Goal: Book appointment/travel/reservation

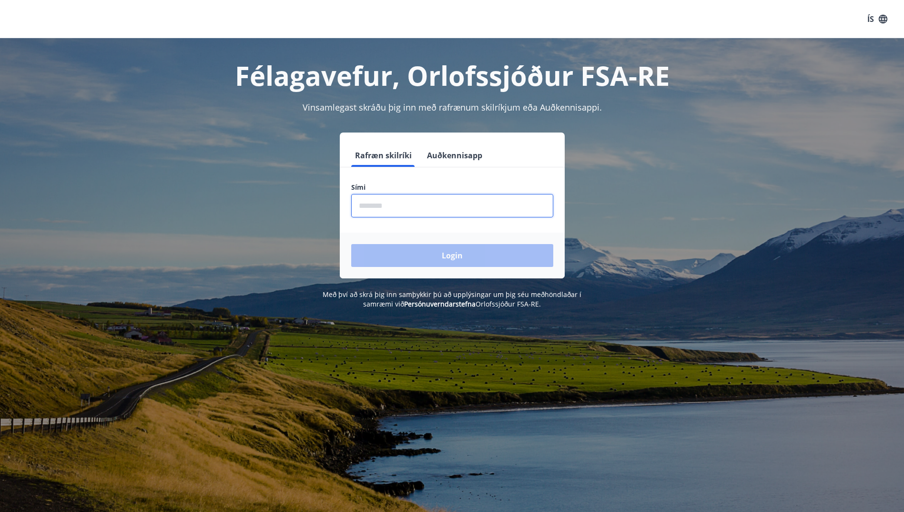
click at [422, 210] on input "phone" at bounding box center [452, 205] width 202 height 23
type input "********"
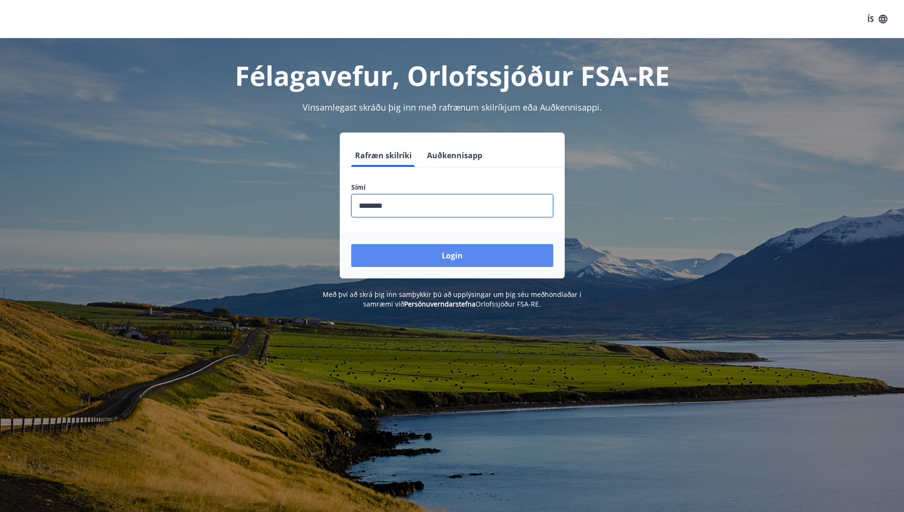
click at [456, 260] on button "Login" at bounding box center [452, 255] width 202 height 23
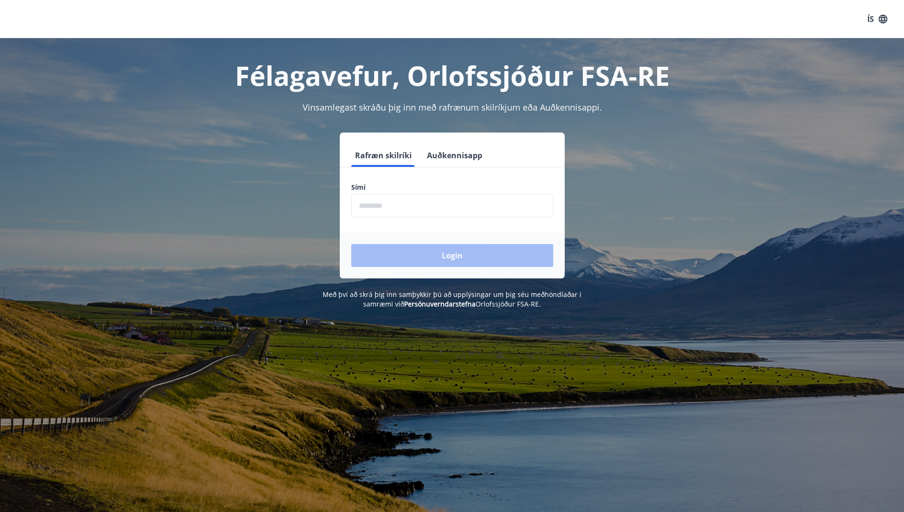
click at [391, 212] on input "phone" at bounding box center [452, 205] width 202 height 23
type input "********"
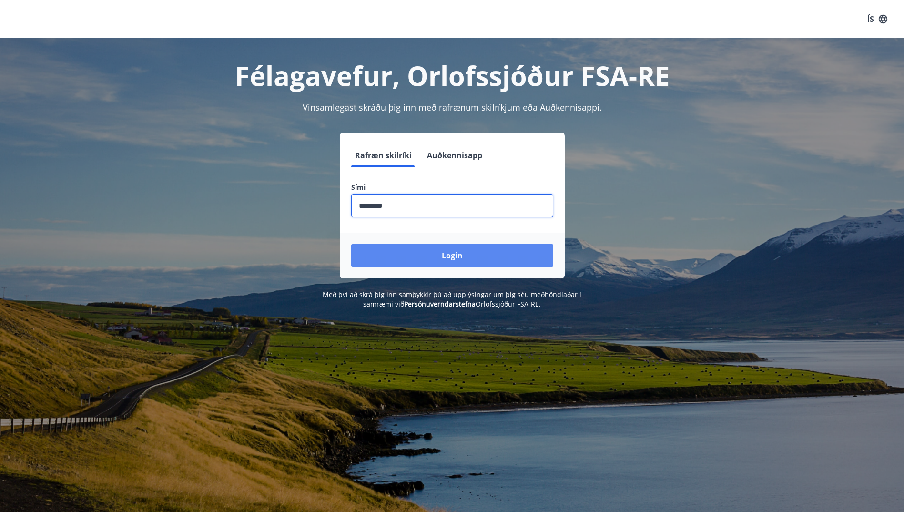
click at [429, 258] on button "Login" at bounding box center [452, 255] width 202 height 23
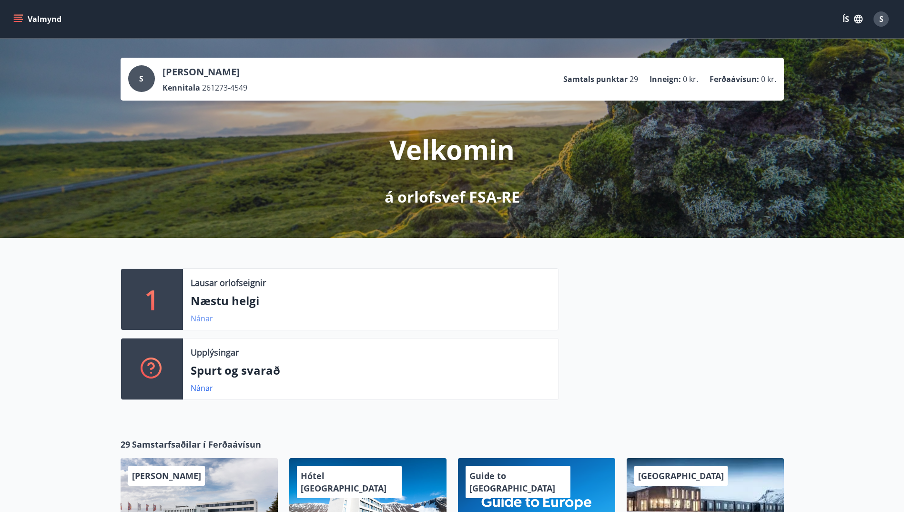
click at [197, 317] on link "Nánar" at bounding box center [202, 318] width 22 height 10
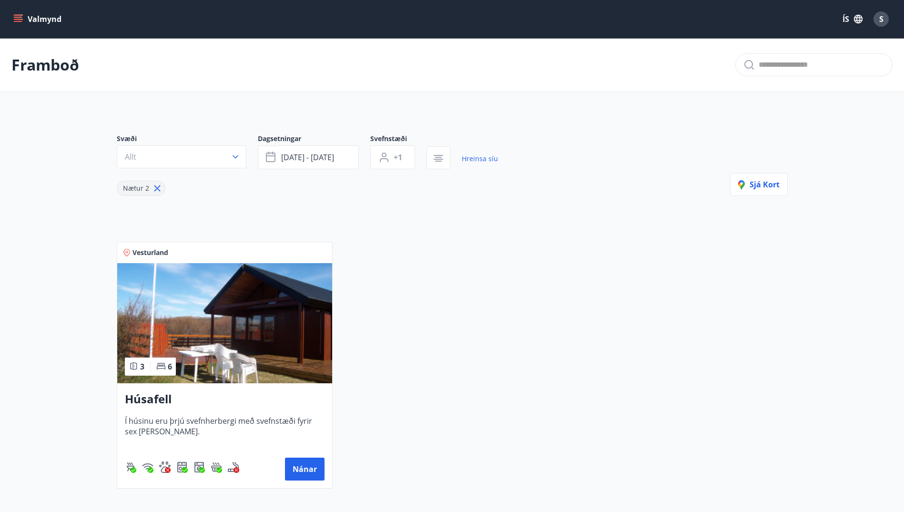
click at [16, 17] on icon "menu" at bounding box center [18, 17] width 9 height 1
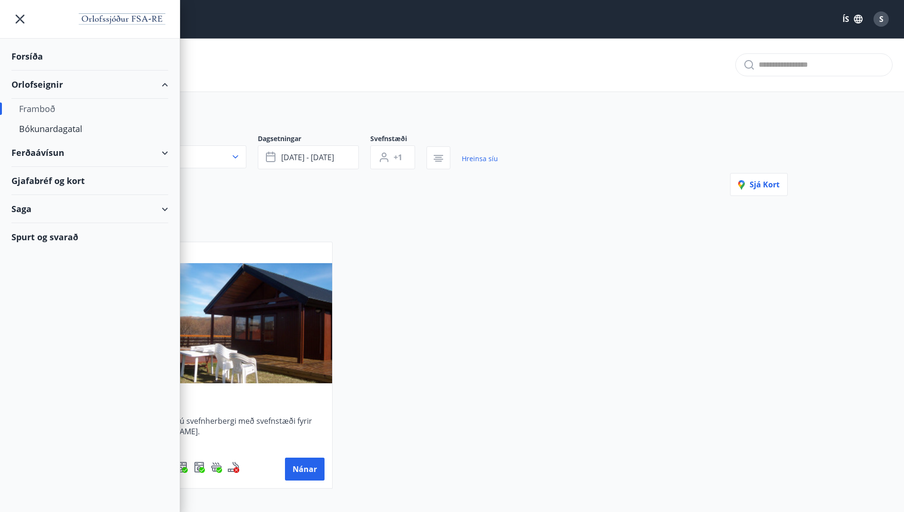
click at [41, 111] on div "Framboð" at bounding box center [90, 109] width 142 height 20
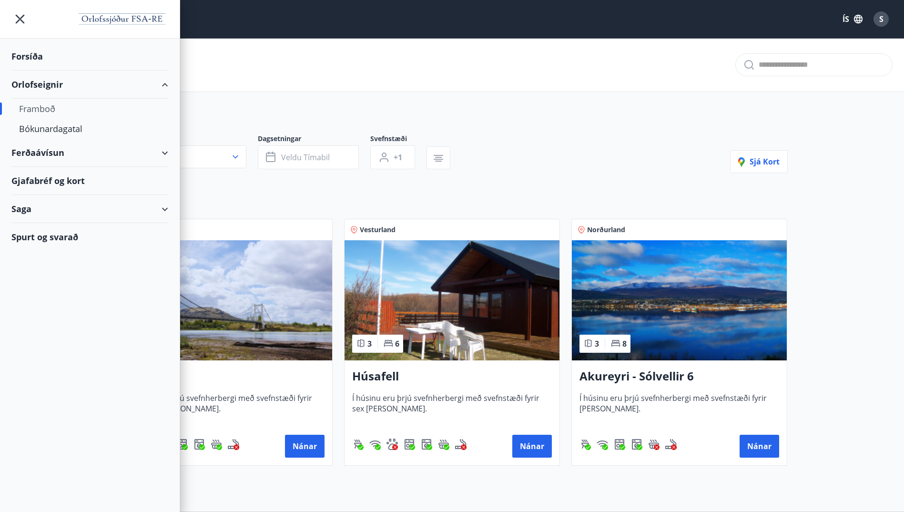
click at [720, 269] on img at bounding box center [679, 300] width 215 height 120
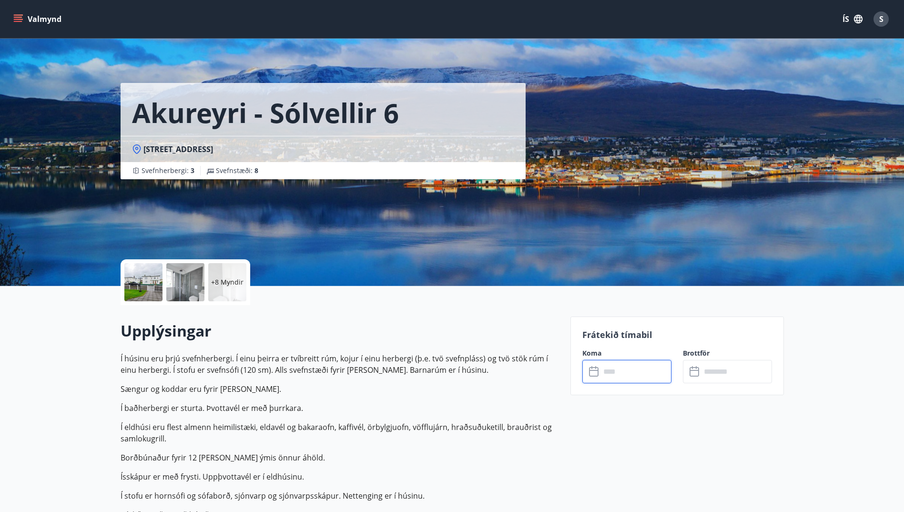
click at [604, 371] on input "text" at bounding box center [635, 371] width 71 height 23
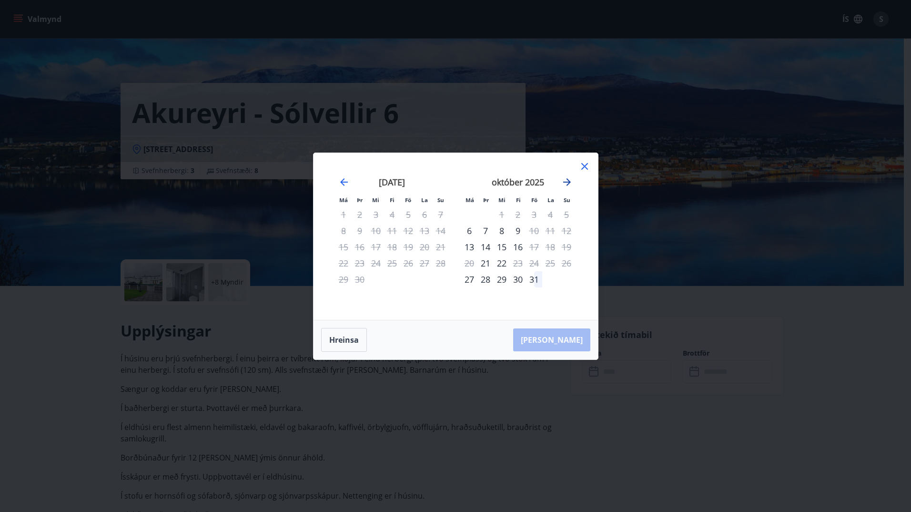
click at [566, 183] on icon "Move forward to switch to the next month." at bounding box center [566, 181] width 11 height 11
click at [585, 166] on icon at bounding box center [584, 165] width 1 height 1
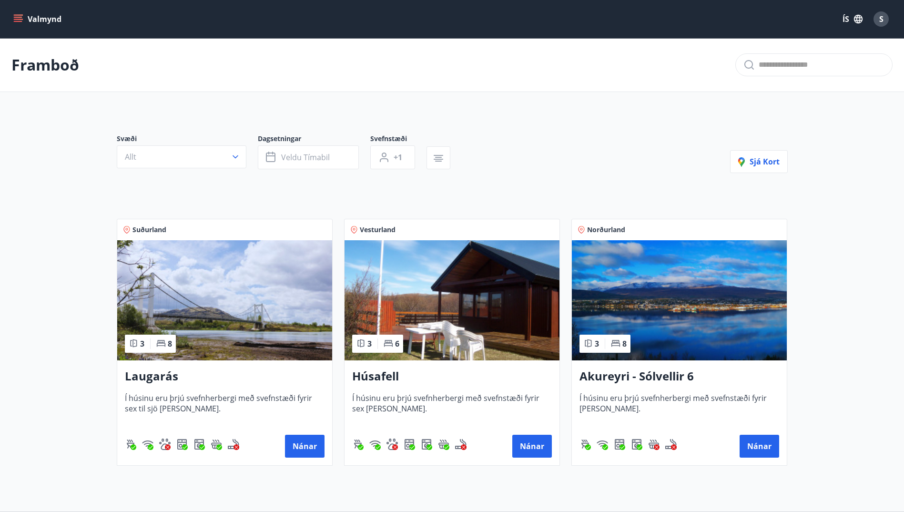
click at [142, 375] on h3 "Laugarás" at bounding box center [225, 376] width 200 height 17
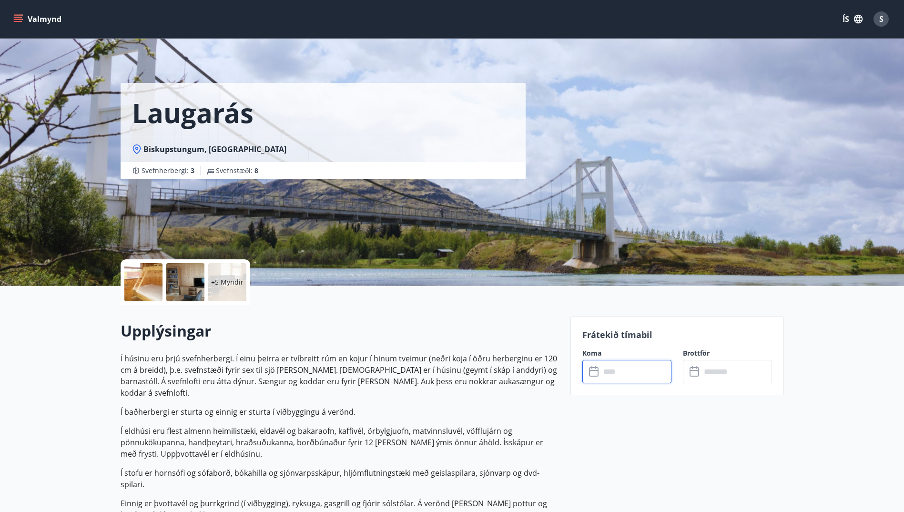
click at [611, 371] on input "text" at bounding box center [635, 371] width 71 height 23
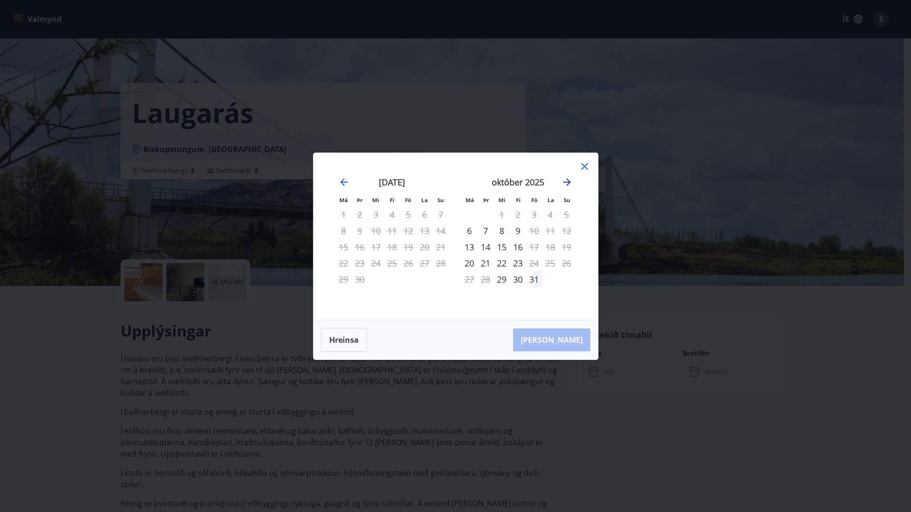
click at [566, 183] on icon "Move forward to switch to the next month." at bounding box center [566, 181] width 11 height 11
click at [743, 424] on div "Má Þr Mi Fi Fö La Su Má Þr Mi Fi Fö La Su september 2025 1 2 3 4 5 6 7 8 9 10 1…" at bounding box center [455, 256] width 911 height 512
